Goal: Find specific page/section: Find specific page/section

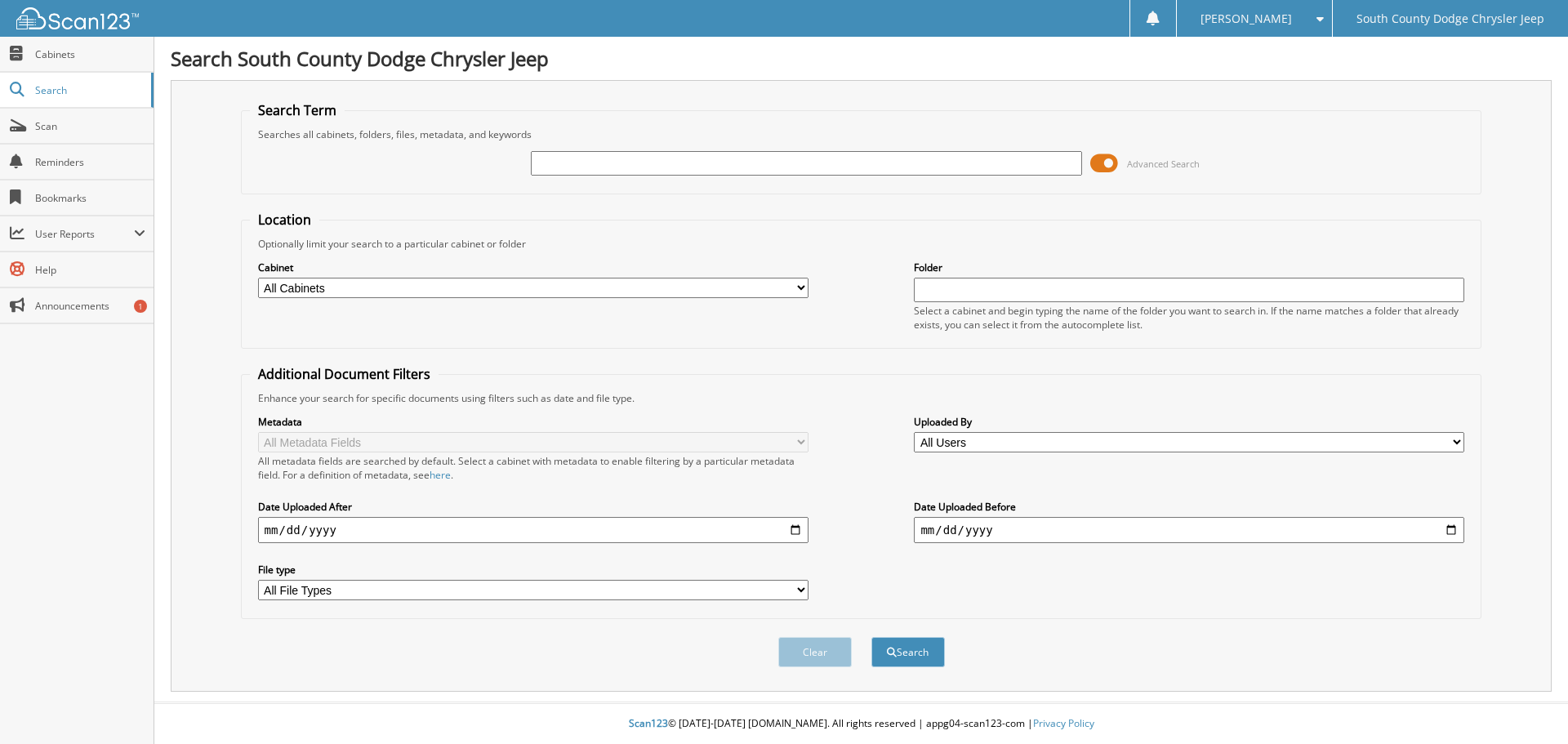
click at [733, 167] on input "text" at bounding box center [806, 163] width 550 height 25
paste input "[US_VEHICLE_IDENTIFICATION_NUMBER]"
type input "[US_VEHICLE_IDENTIFICATION_NUMBER]"
click at [918, 653] on button "Search" at bounding box center [908, 652] width 74 height 30
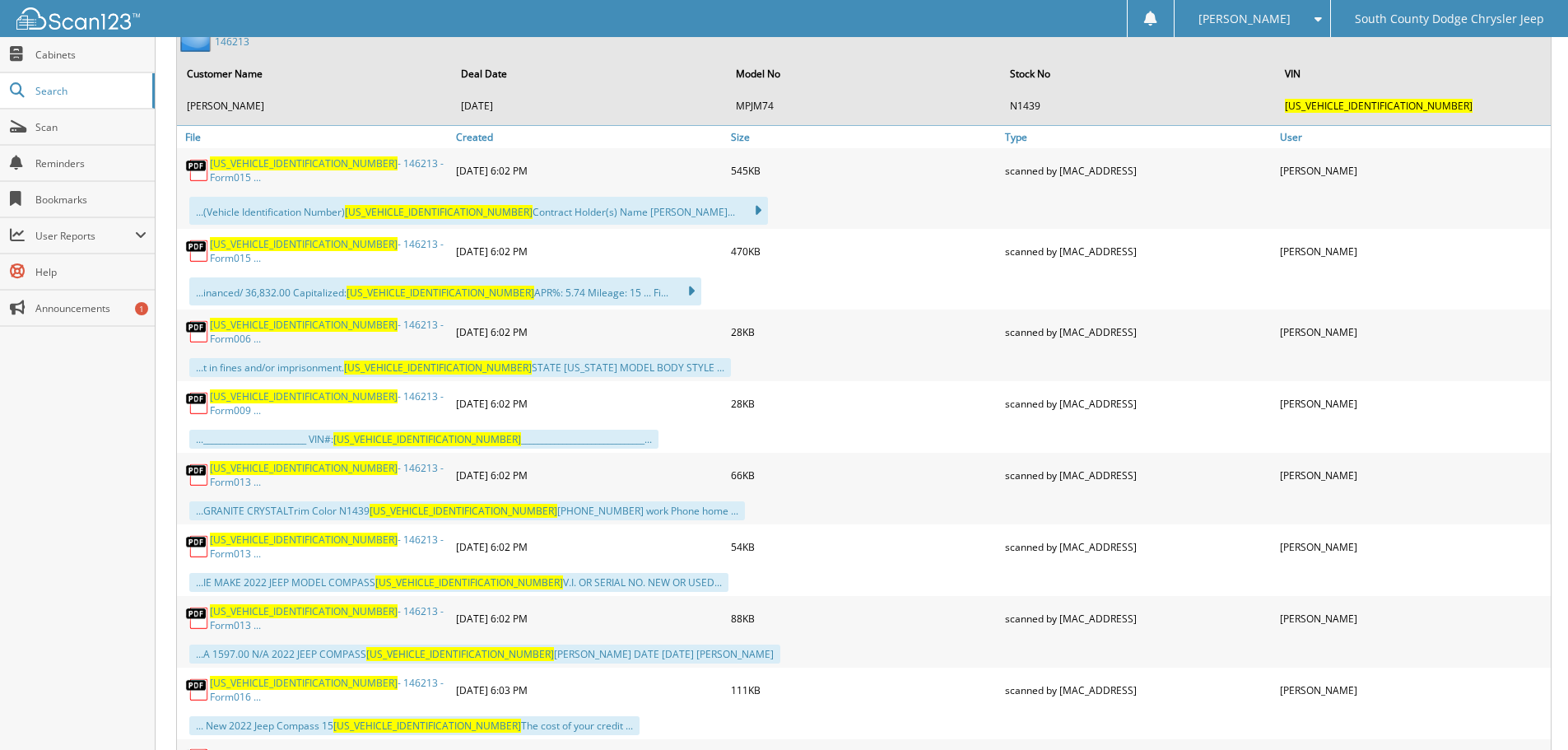
scroll to position [823, 0]
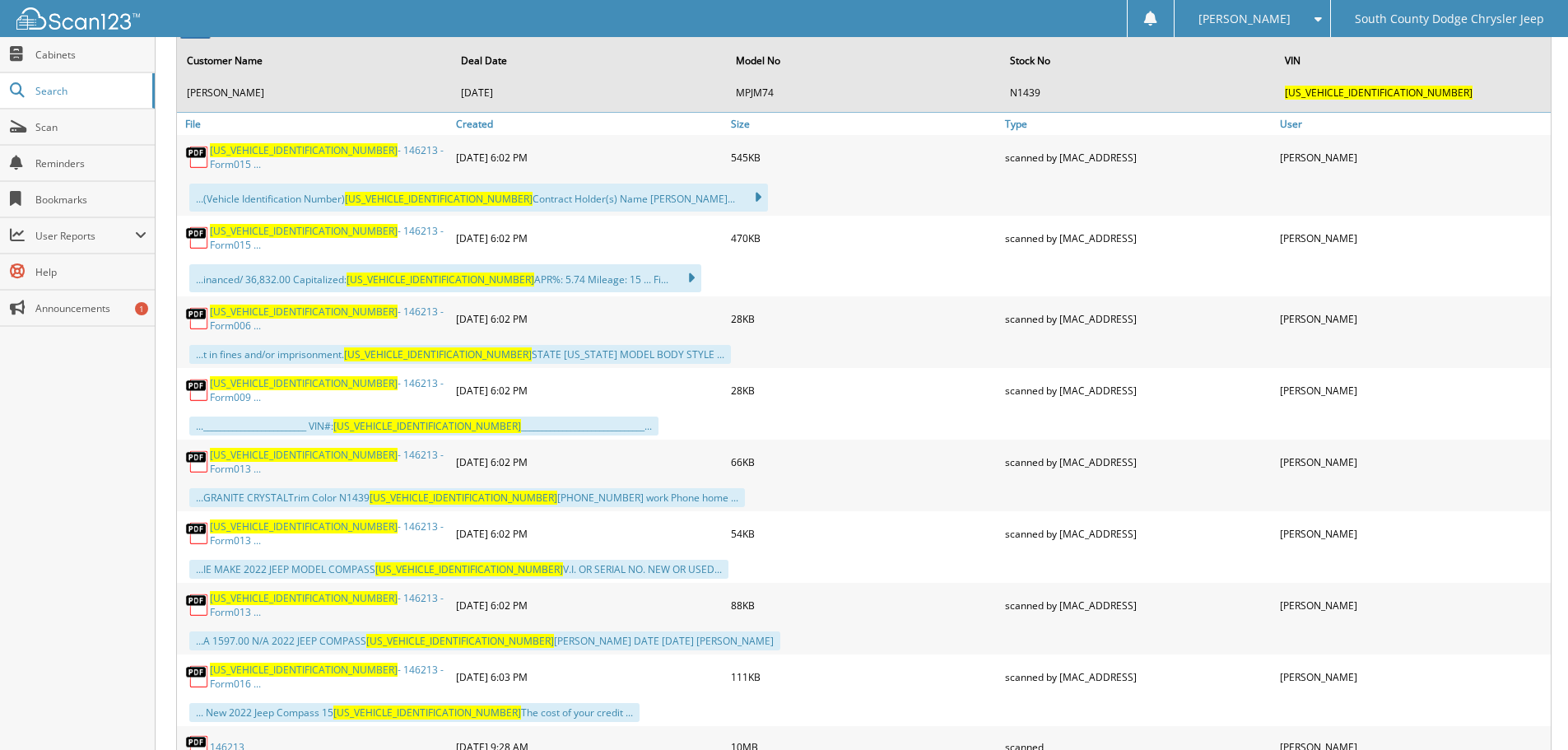
click at [349, 156] on link "3C4NJDBB6NT149001 - 146213 - Form015 ..." at bounding box center [329, 156] width 237 height 28
